Goal: Information Seeking & Learning: Learn about a topic

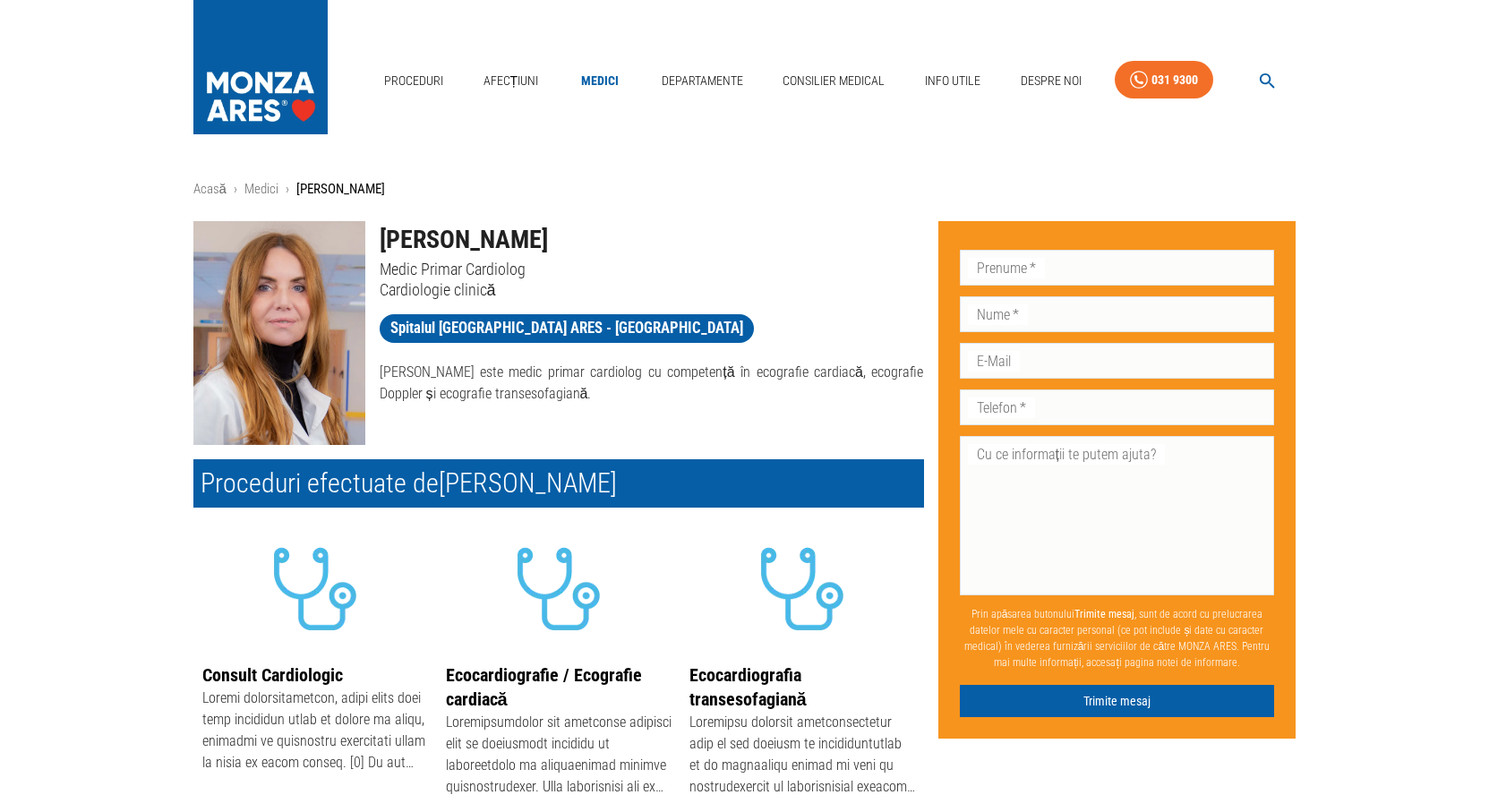
click at [800, 135] on div "Proceduri Afecțiuni Medici Departamente Consilier Medical Info Utile Despre Noi…" at bounding box center [744, 76] width 1489 height 152
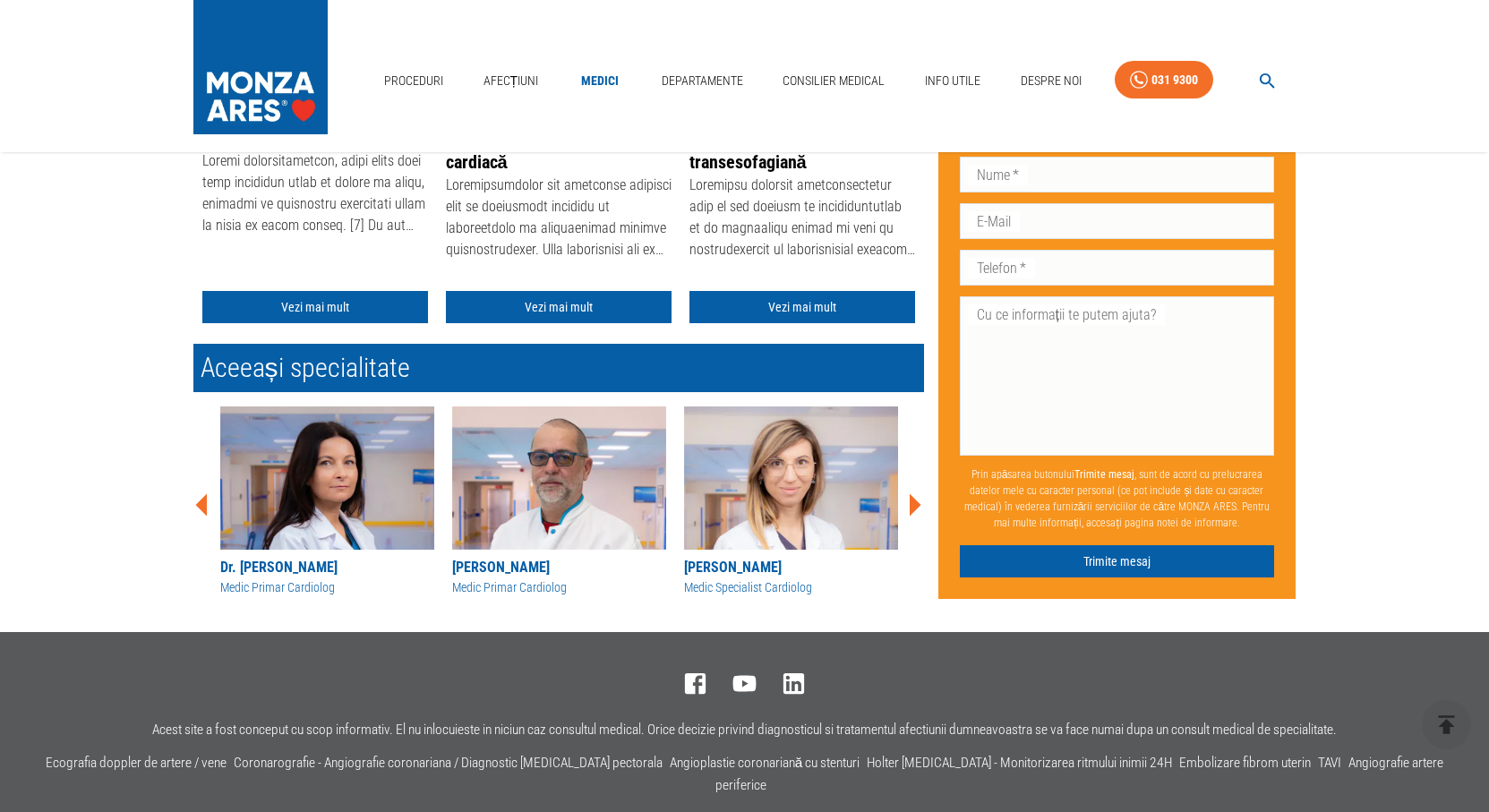
scroll to position [629, 0]
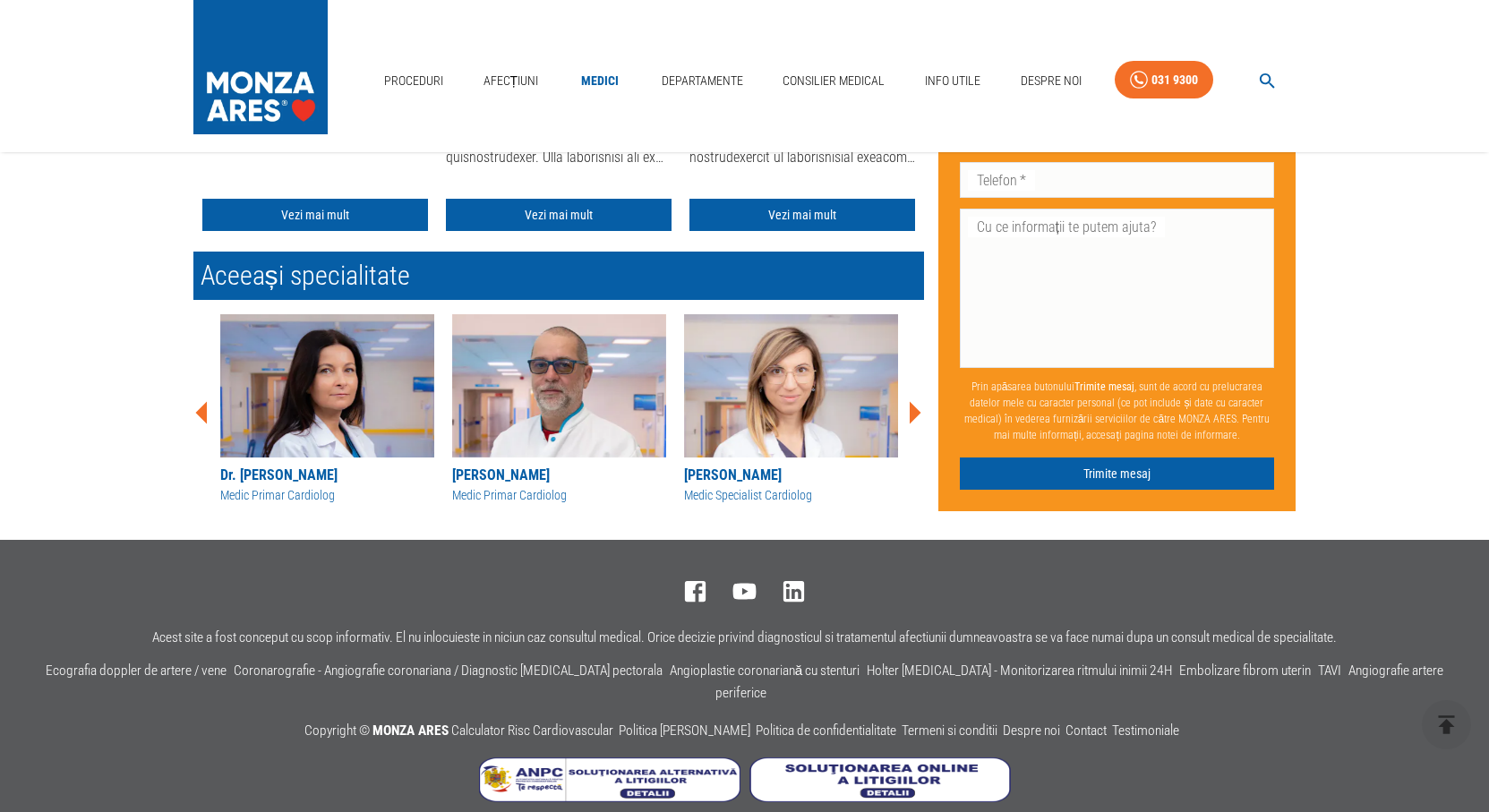
click at [539, 367] on img at bounding box center [559, 386] width 214 height 143
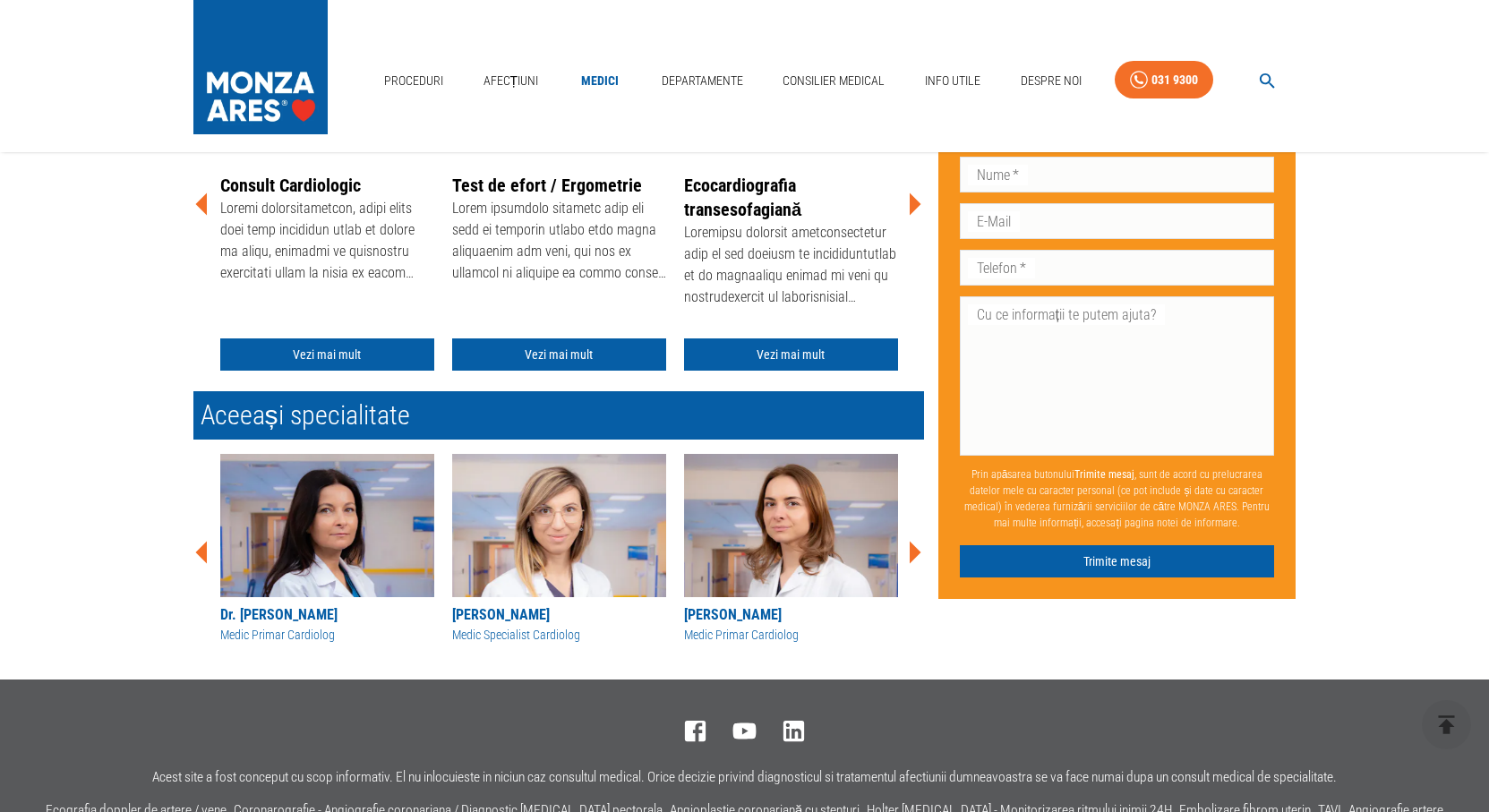
scroll to position [626, 0]
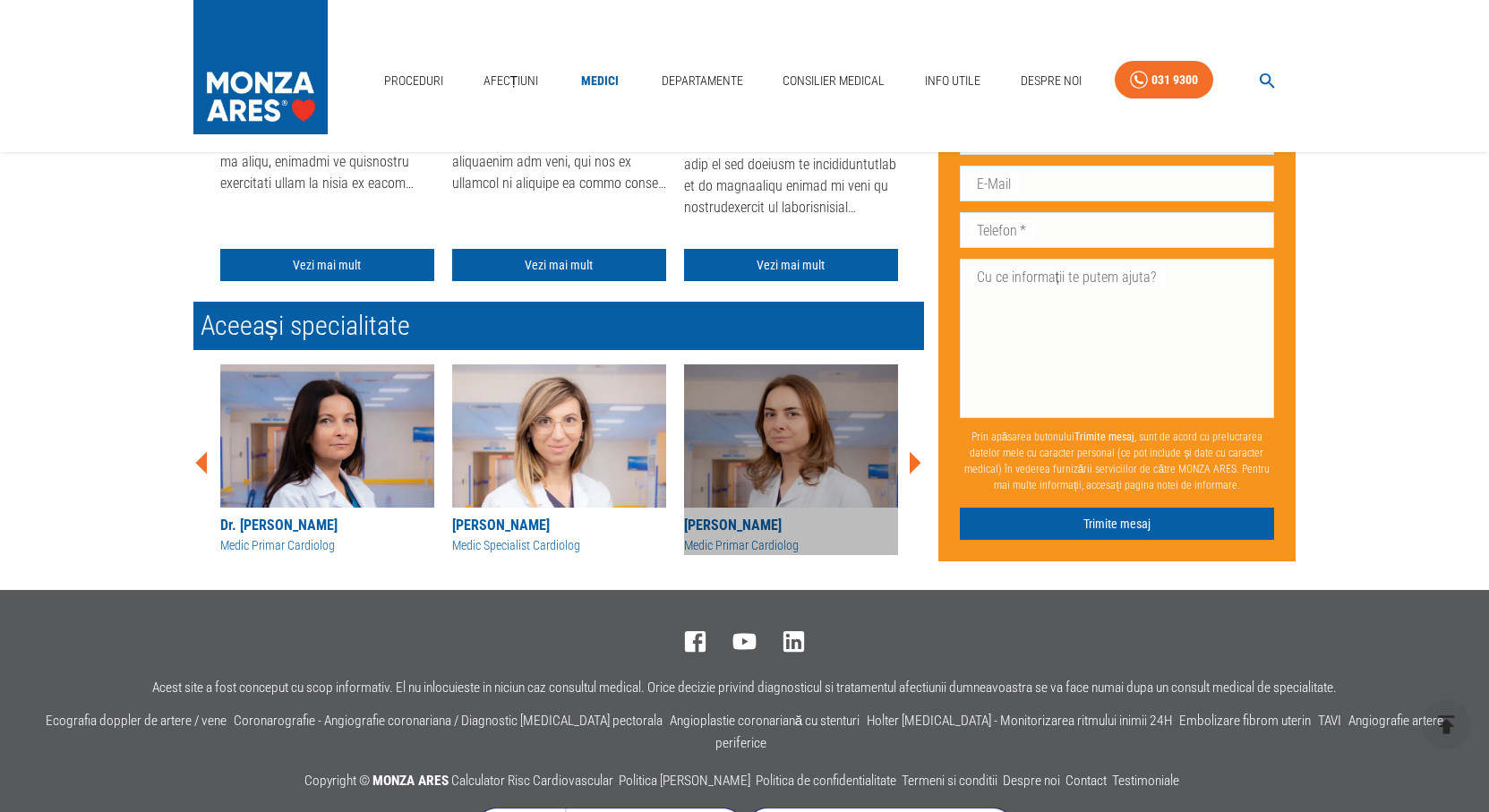
click at [773, 418] on img at bounding box center [791, 436] width 214 height 143
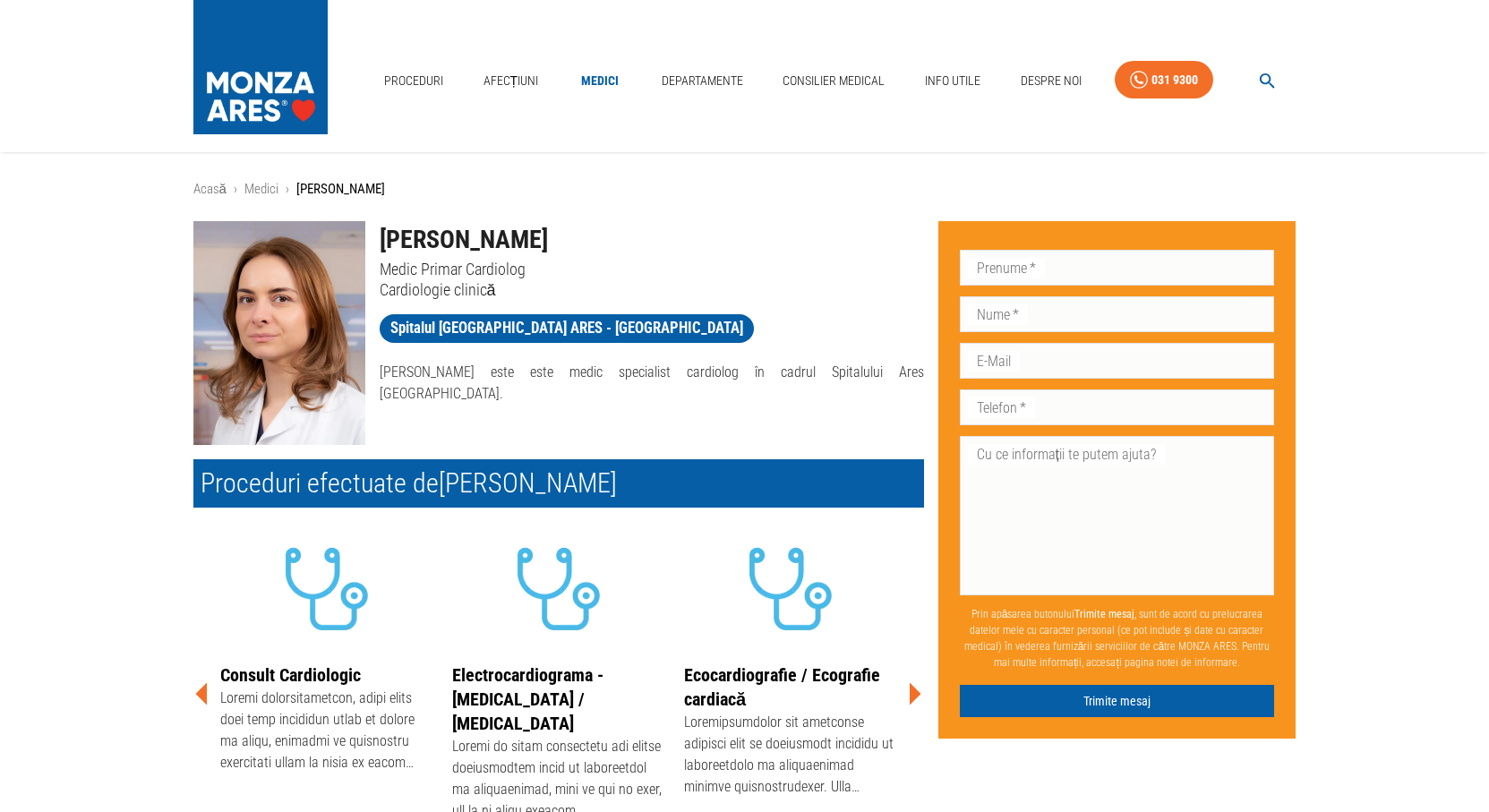
scroll to position [447, 0]
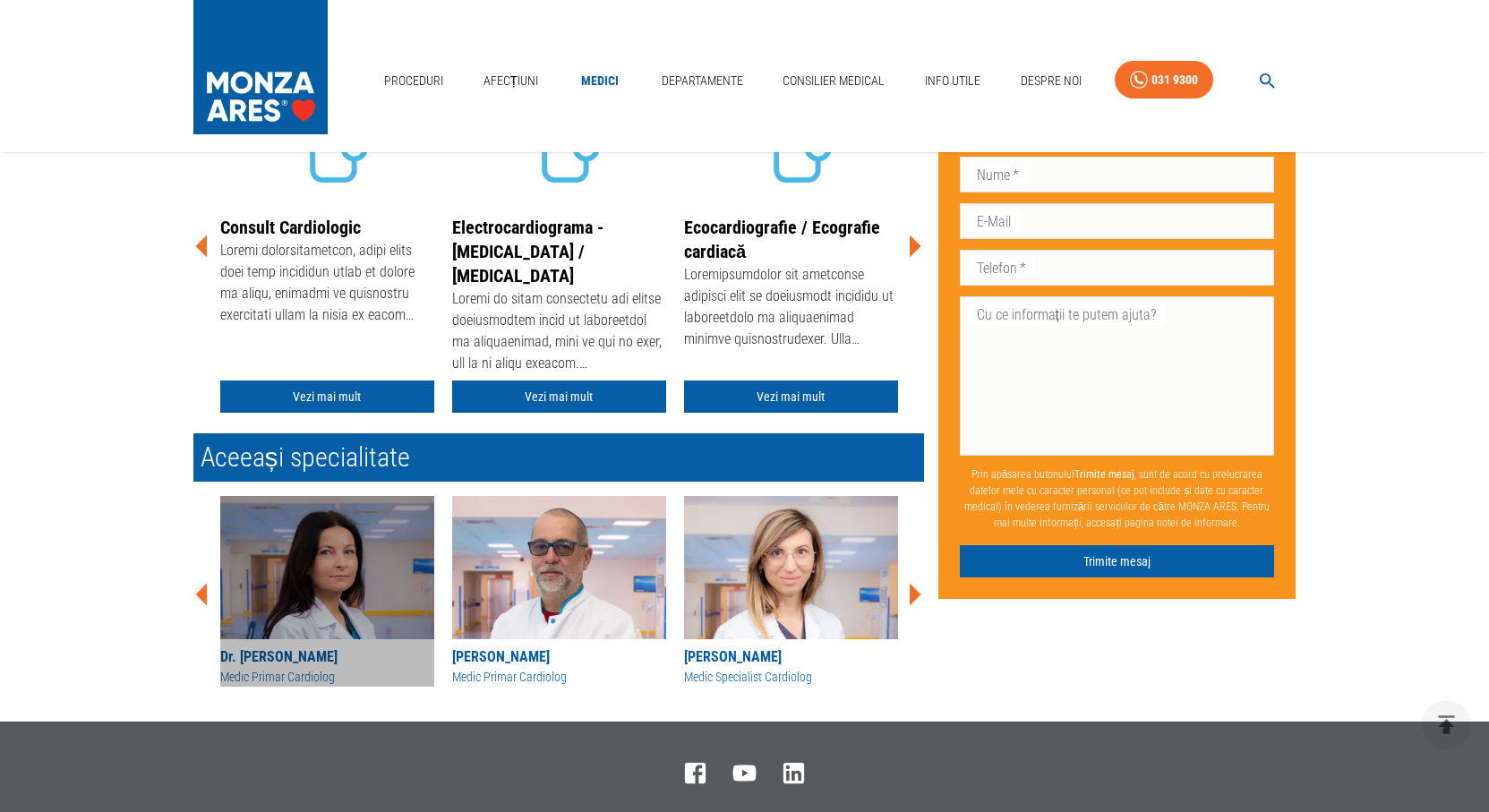
click at [250, 561] on img at bounding box center [327, 567] width 214 height 143
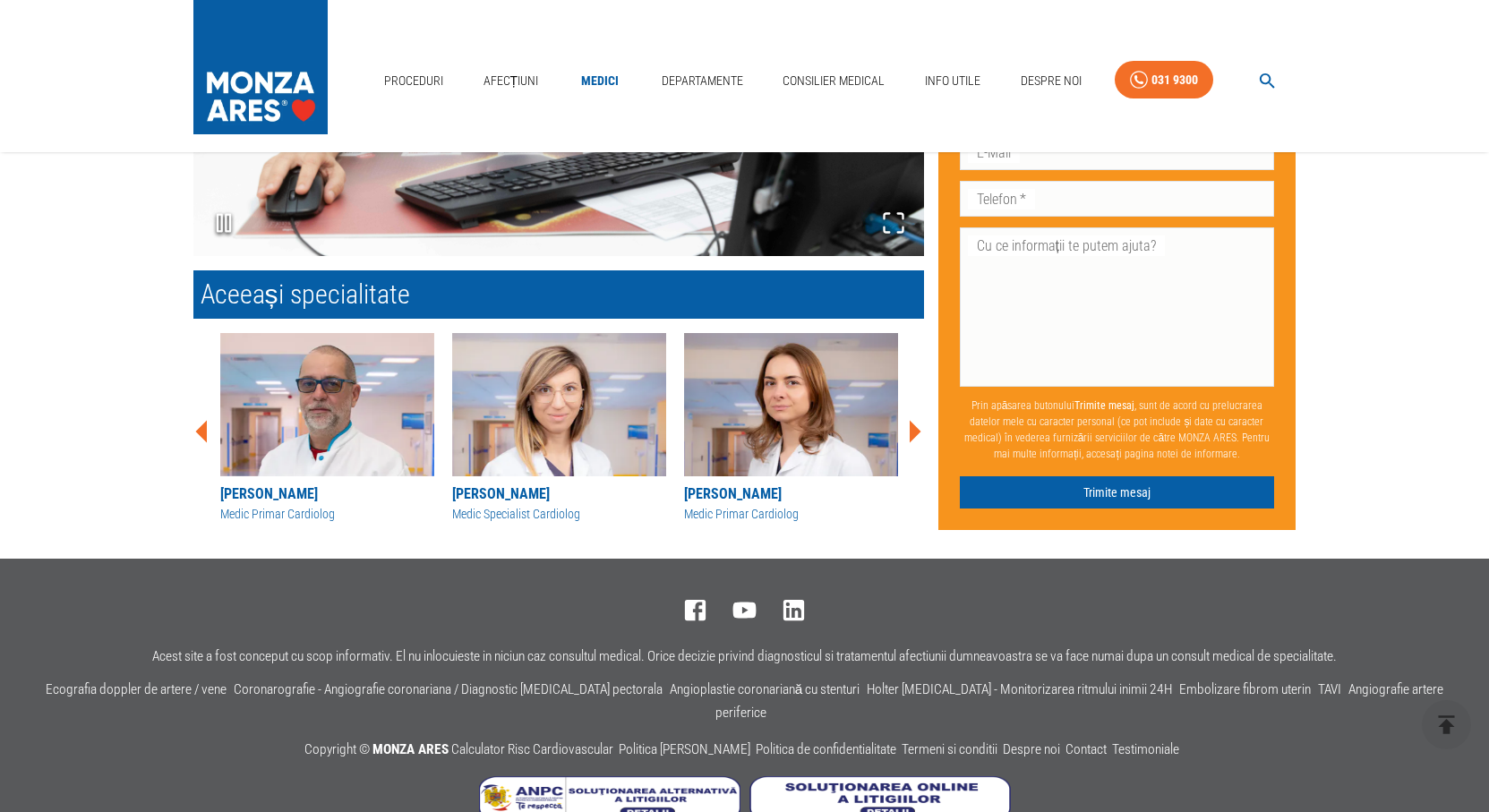
scroll to position [968, 0]
